Goal: Task Accomplishment & Management: Use online tool/utility

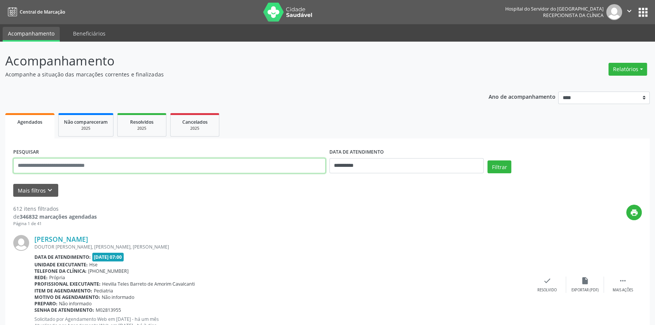
click at [89, 160] on input "text" at bounding box center [169, 165] width 313 height 15
type input "**********"
click at [488, 160] on button "Filtrar" at bounding box center [500, 166] width 24 height 13
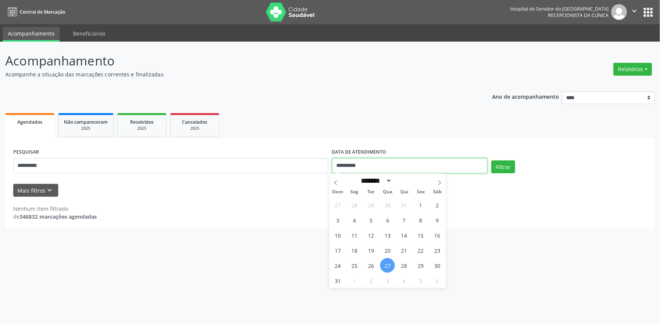
click at [394, 168] on input "**********" at bounding box center [410, 165] width 156 height 15
click at [497, 166] on button "Filtrar" at bounding box center [504, 166] width 24 height 13
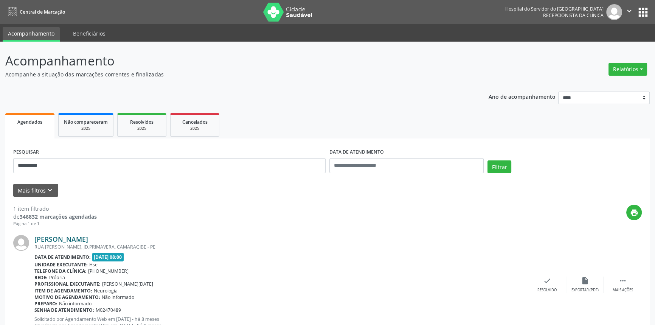
click at [83, 238] on link "[PERSON_NAME]" at bounding box center [61, 239] width 54 height 8
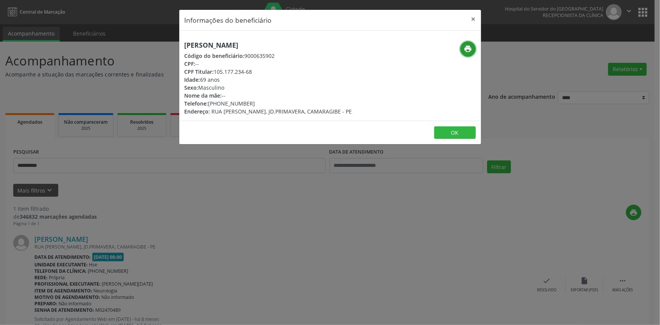
click at [469, 49] on icon "print" at bounding box center [468, 49] width 8 height 8
click at [476, 16] on button "×" at bounding box center [473, 19] width 15 height 19
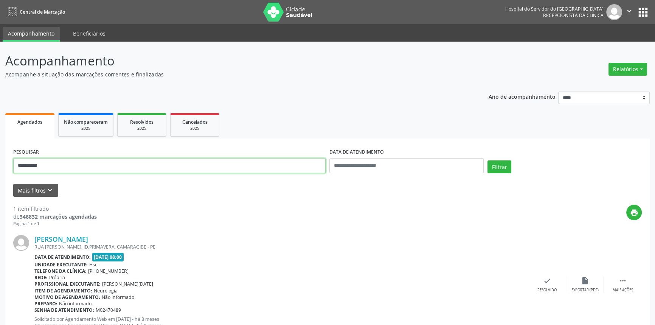
drag, startPoint x: 70, startPoint y: 162, endPoint x: 0, endPoint y: 171, distance: 70.2
click at [0, 171] on div "**********" at bounding box center [327, 199] width 655 height 314
click at [488, 160] on button "Filtrar" at bounding box center [500, 166] width 24 height 13
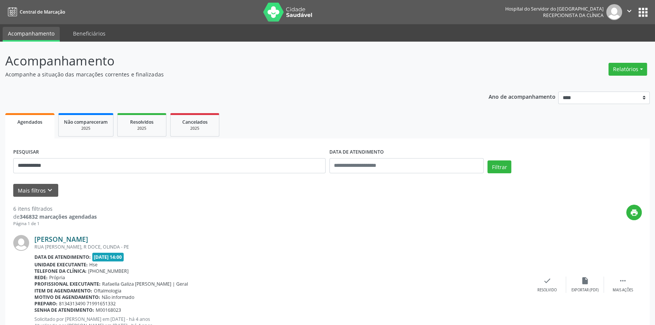
click at [88, 240] on link "[PERSON_NAME]" at bounding box center [61, 239] width 54 height 8
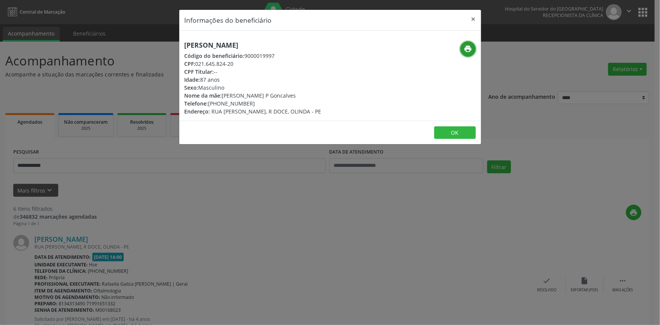
click at [469, 47] on icon "print" at bounding box center [468, 49] width 8 height 8
drag, startPoint x: 475, startPoint y: 17, endPoint x: 328, endPoint y: 79, distance: 159.4
click at [475, 17] on button "×" at bounding box center [473, 19] width 15 height 19
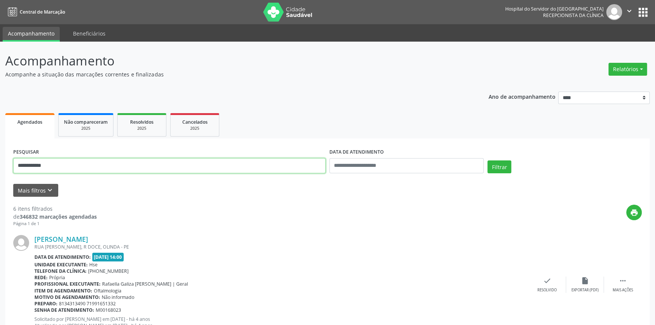
drag, startPoint x: 61, startPoint y: 170, endPoint x: 0, endPoint y: 169, distance: 60.6
type input "**********"
click at [488, 160] on button "Filtrar" at bounding box center [500, 166] width 24 height 13
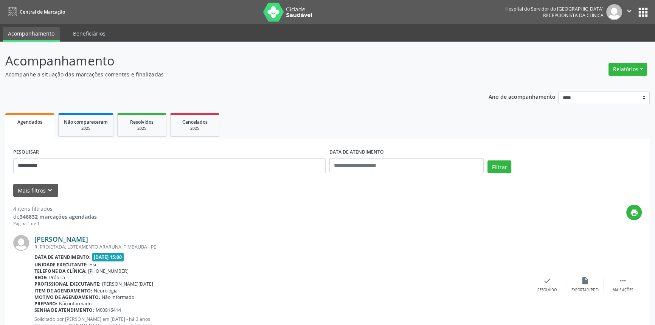
click at [88, 239] on link "[PERSON_NAME]" at bounding box center [61, 239] width 54 height 8
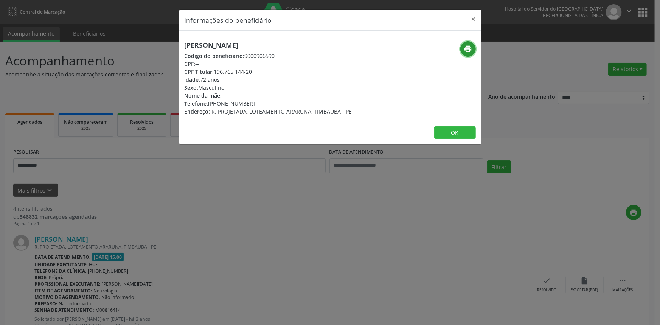
click at [473, 46] on button "print" at bounding box center [469, 49] width 16 height 16
click at [474, 21] on button "×" at bounding box center [473, 19] width 15 height 19
